Goal: Check status: Check status

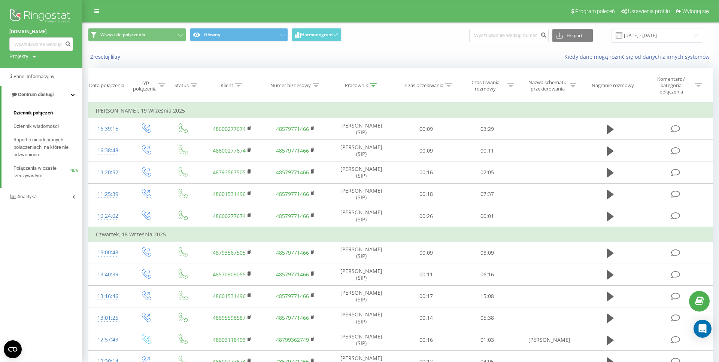
click at [36, 112] on span "Dziennik połączeń" at bounding box center [32, 112] width 39 height 7
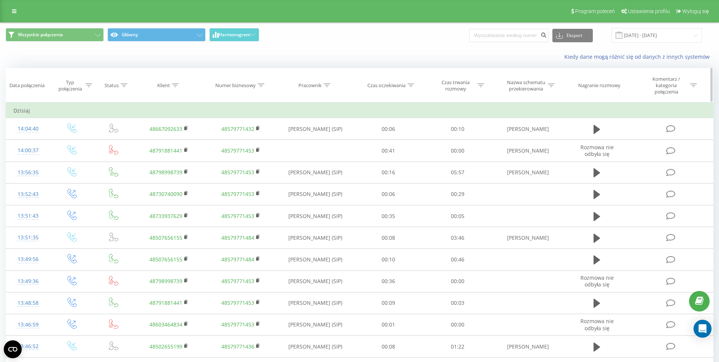
click at [305, 88] on div "Pracownik" at bounding box center [309, 85] width 23 height 6
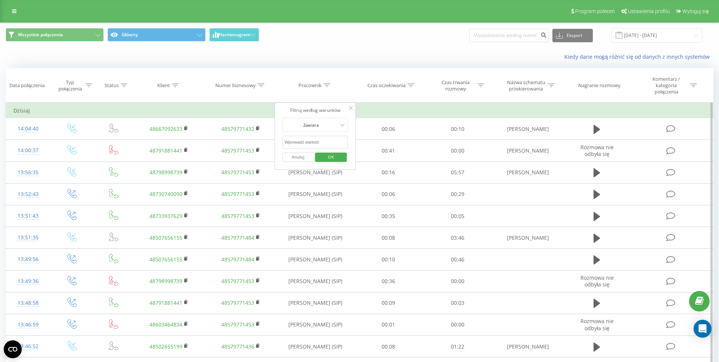
click at [301, 143] on input "text" at bounding box center [315, 142] width 66 height 13
type input "[PERSON_NAME]"
click at [332, 161] on span "OK" at bounding box center [330, 157] width 21 height 12
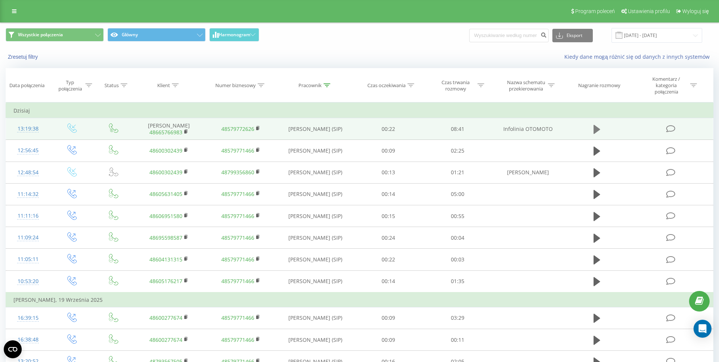
click at [595, 128] on icon at bounding box center [596, 129] width 7 height 9
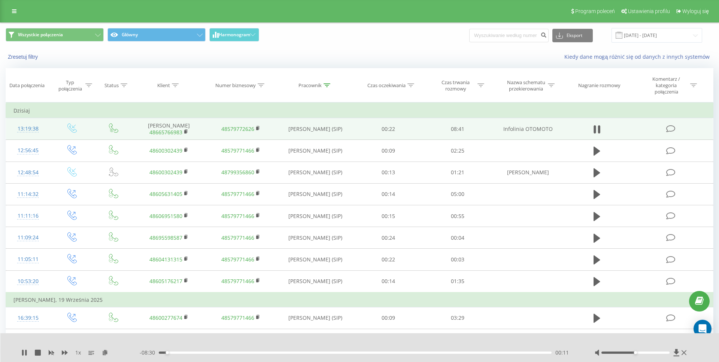
click at [184, 353] on div "00:11" at bounding box center [355, 353] width 393 height 2
click at [199, 352] on div "00:35" at bounding box center [355, 353] width 393 height 2
click at [287, 353] on div "02:11" at bounding box center [355, 353] width 393 height 2
click at [420, 352] on div "02:52" at bounding box center [355, 353] width 393 height 2
click at [469, 353] on div "05:49" at bounding box center [355, 353] width 393 height 2
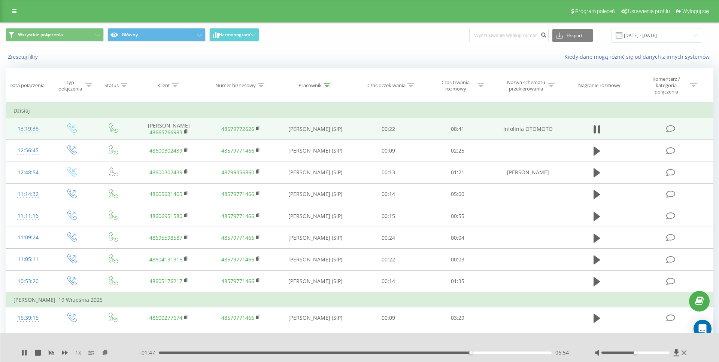
click at [479, 353] on div "06:54" at bounding box center [355, 353] width 393 height 2
click at [489, 353] on div "07:07" at bounding box center [355, 353] width 393 height 2
click at [496, 353] on div "07:20" at bounding box center [355, 353] width 393 height 2
click at [505, 353] on div "07:40" at bounding box center [355, 353] width 393 height 2
click at [27, 353] on icon at bounding box center [25, 353] width 1 height 6
